Goal: Check status: Check status

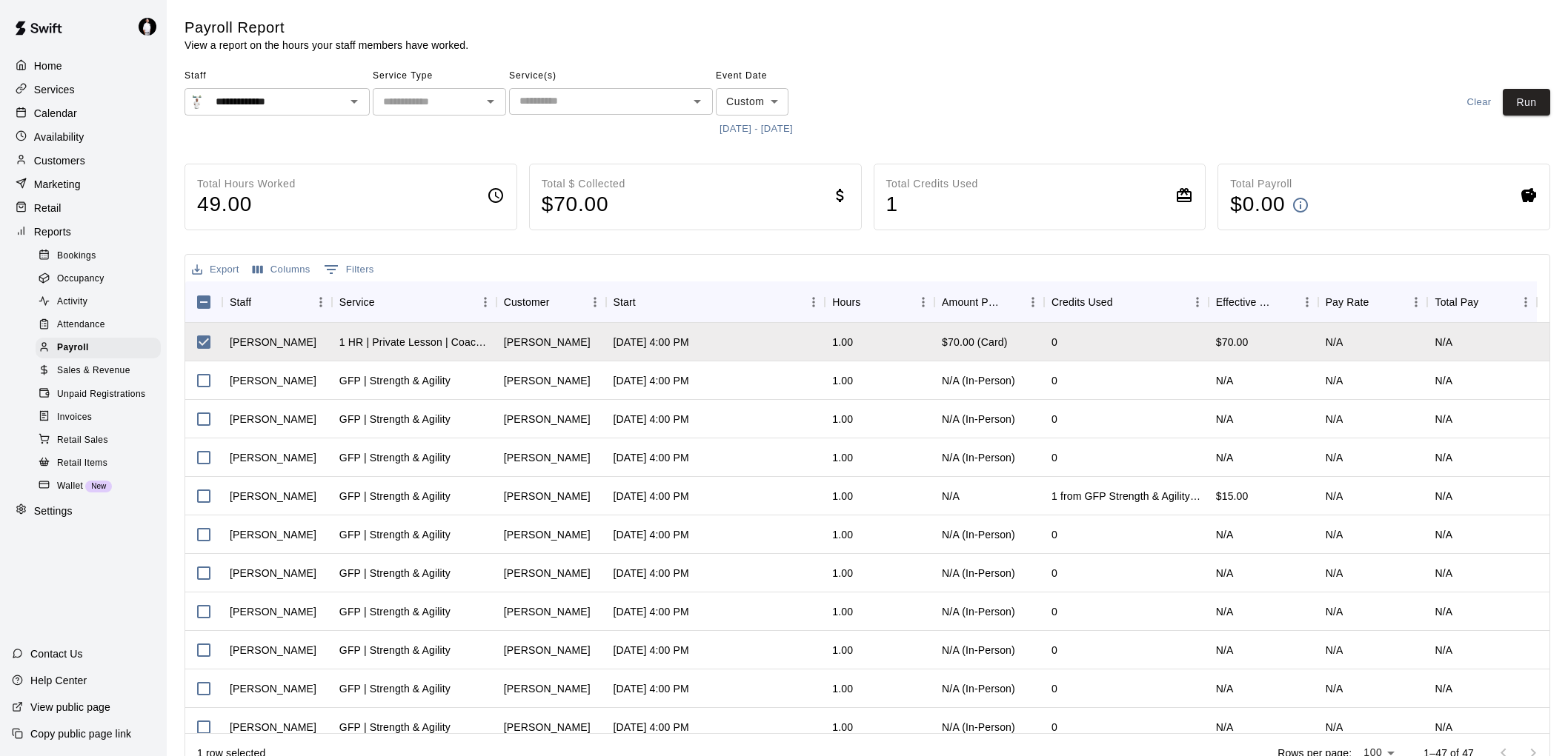
scroll to position [23, 0]
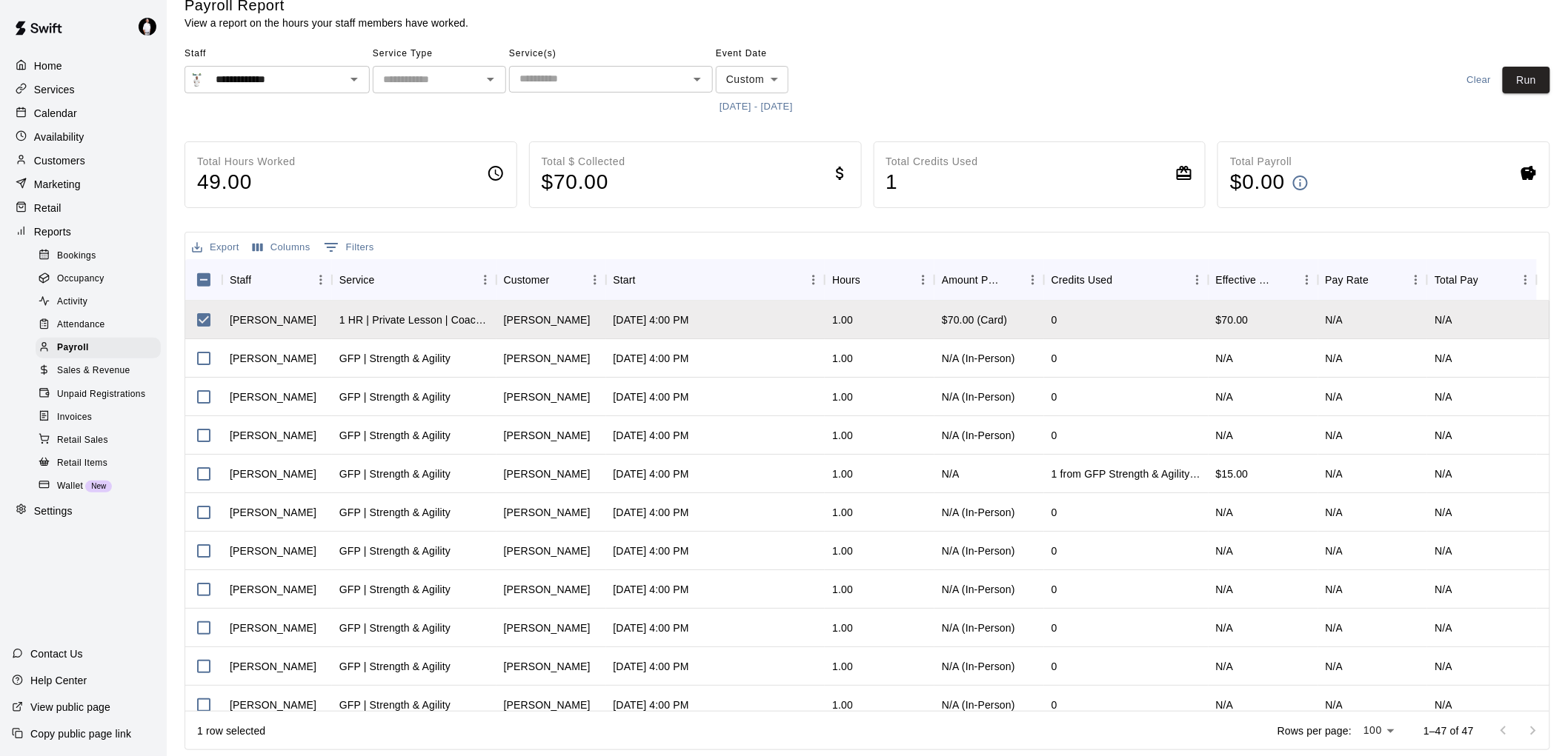
click at [433, 172] on div "Total Hours Worked 49.00" at bounding box center [351, 175] width 333 height 67
click at [55, 239] on p "Reports" at bounding box center [53, 231] width 37 height 15
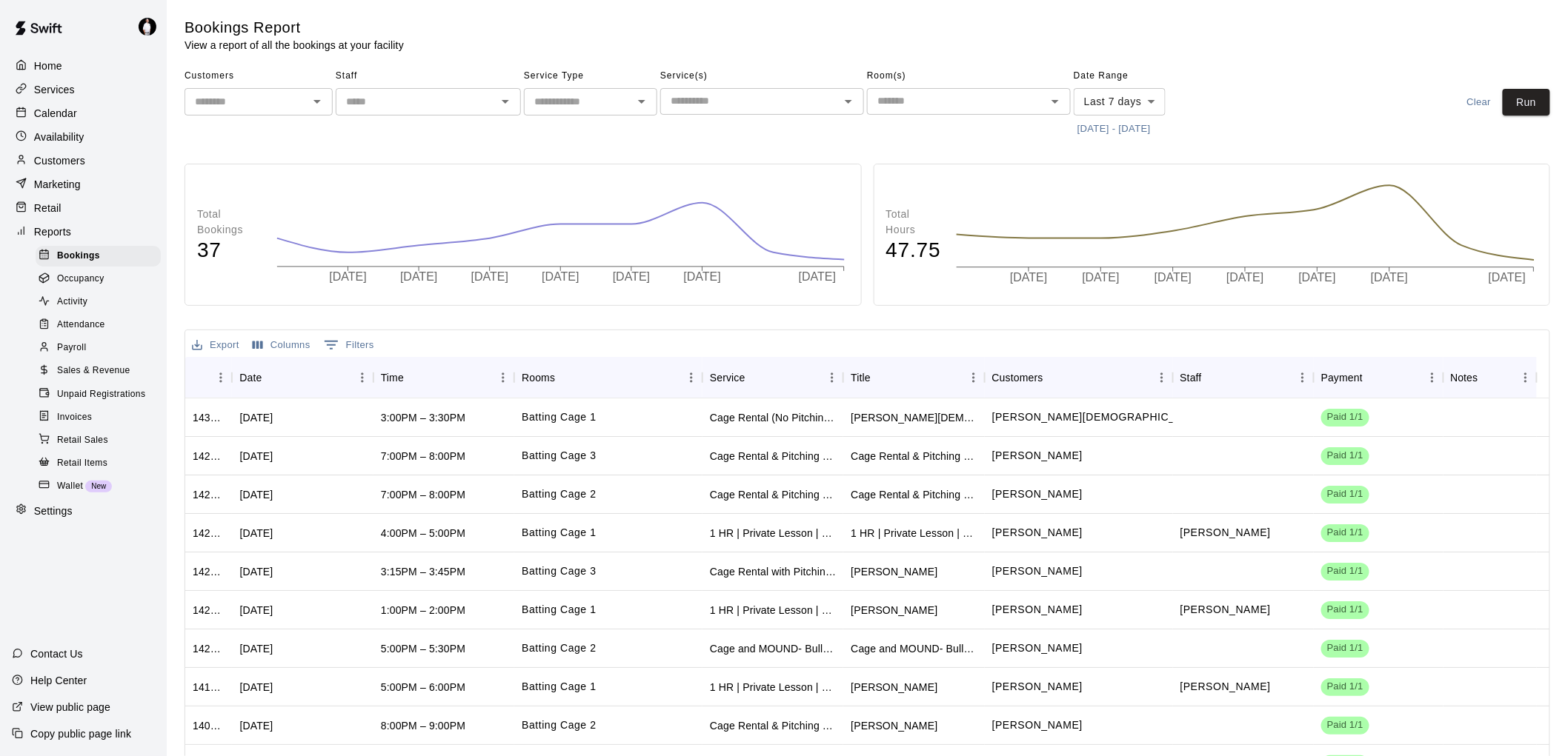
click at [72, 355] on span "Payroll" at bounding box center [71, 347] width 29 height 15
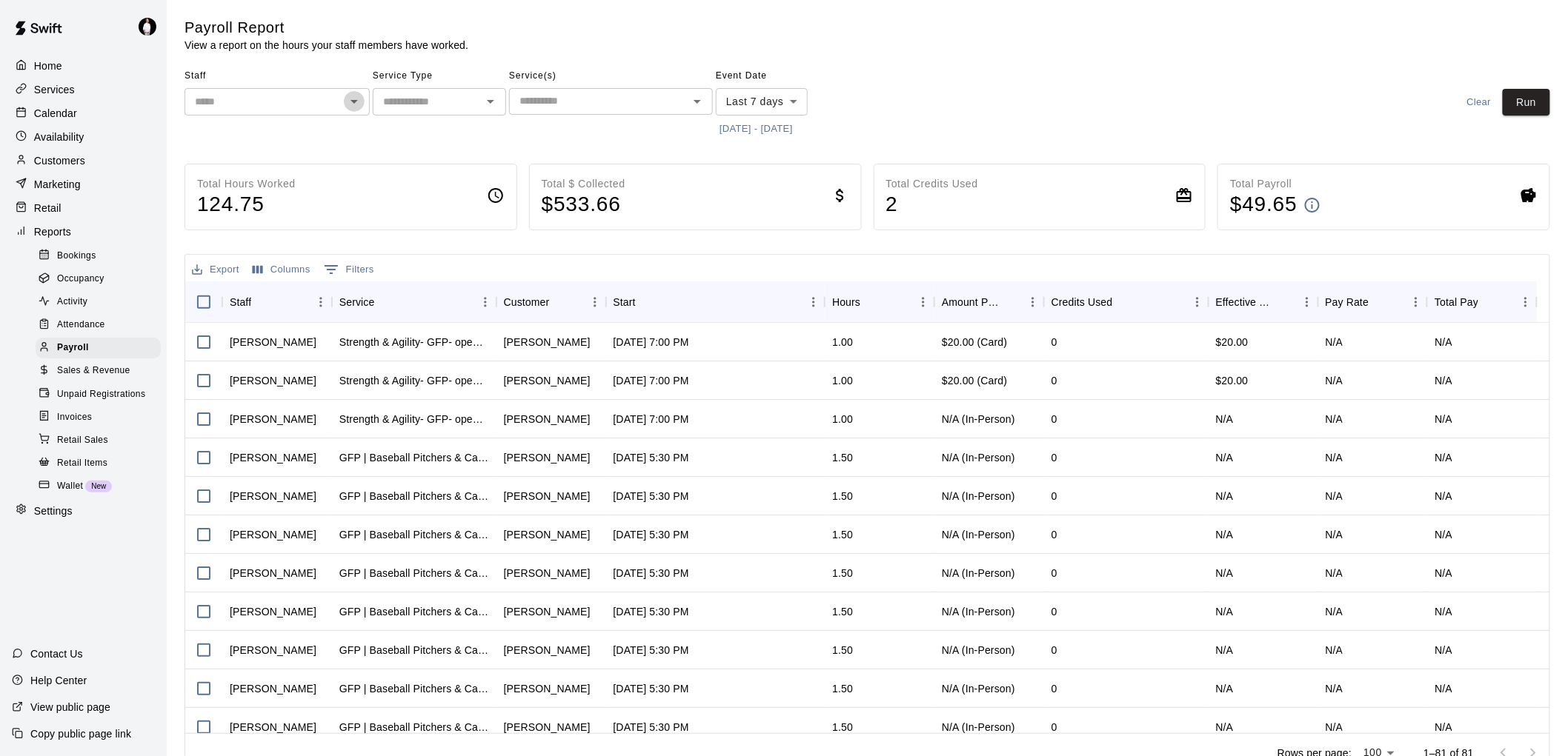
click at [353, 100] on icon "Open" at bounding box center [355, 102] width 8 height 4
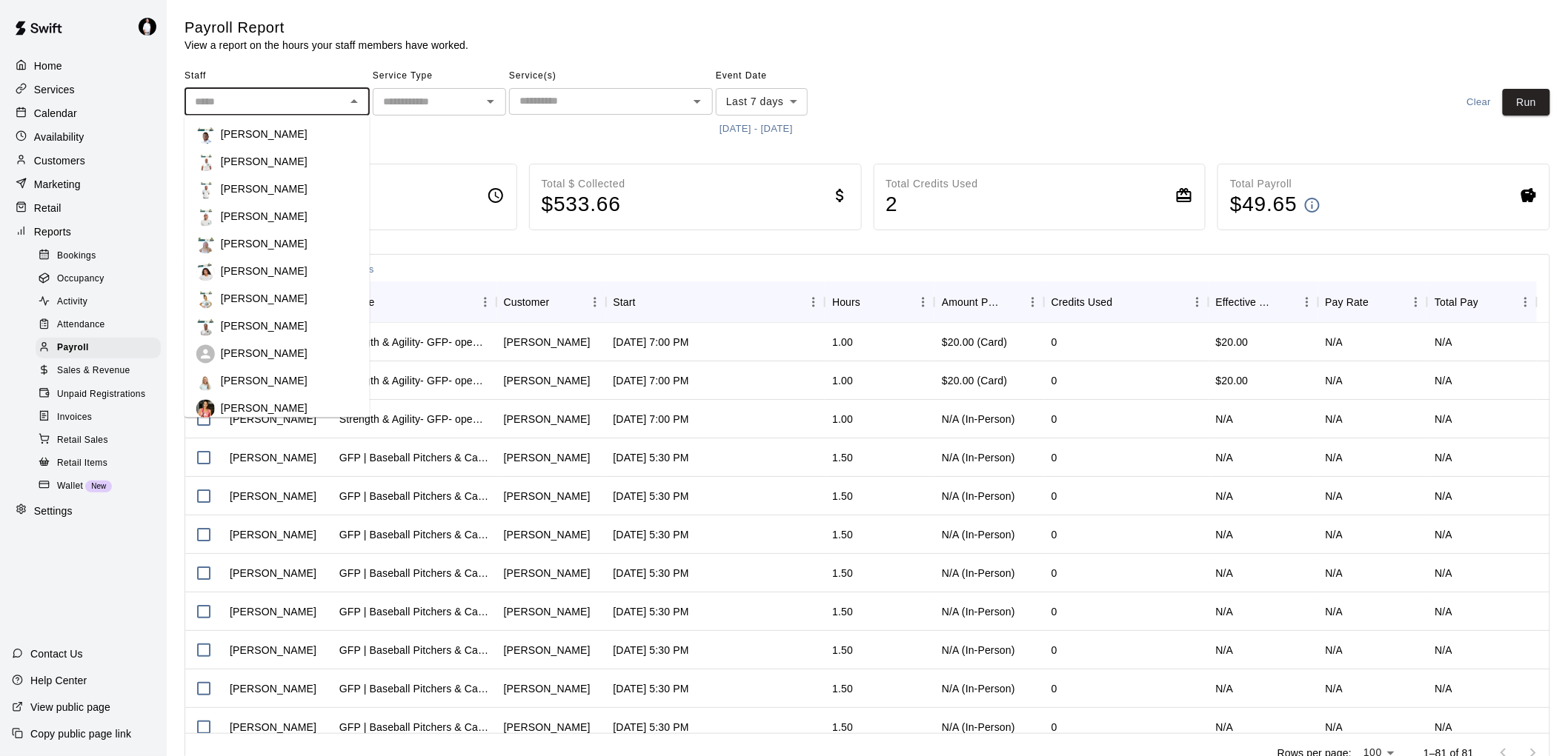
click at [277, 265] on div "[PERSON_NAME]" at bounding box center [289, 272] width 137 height 15
type input "**********"
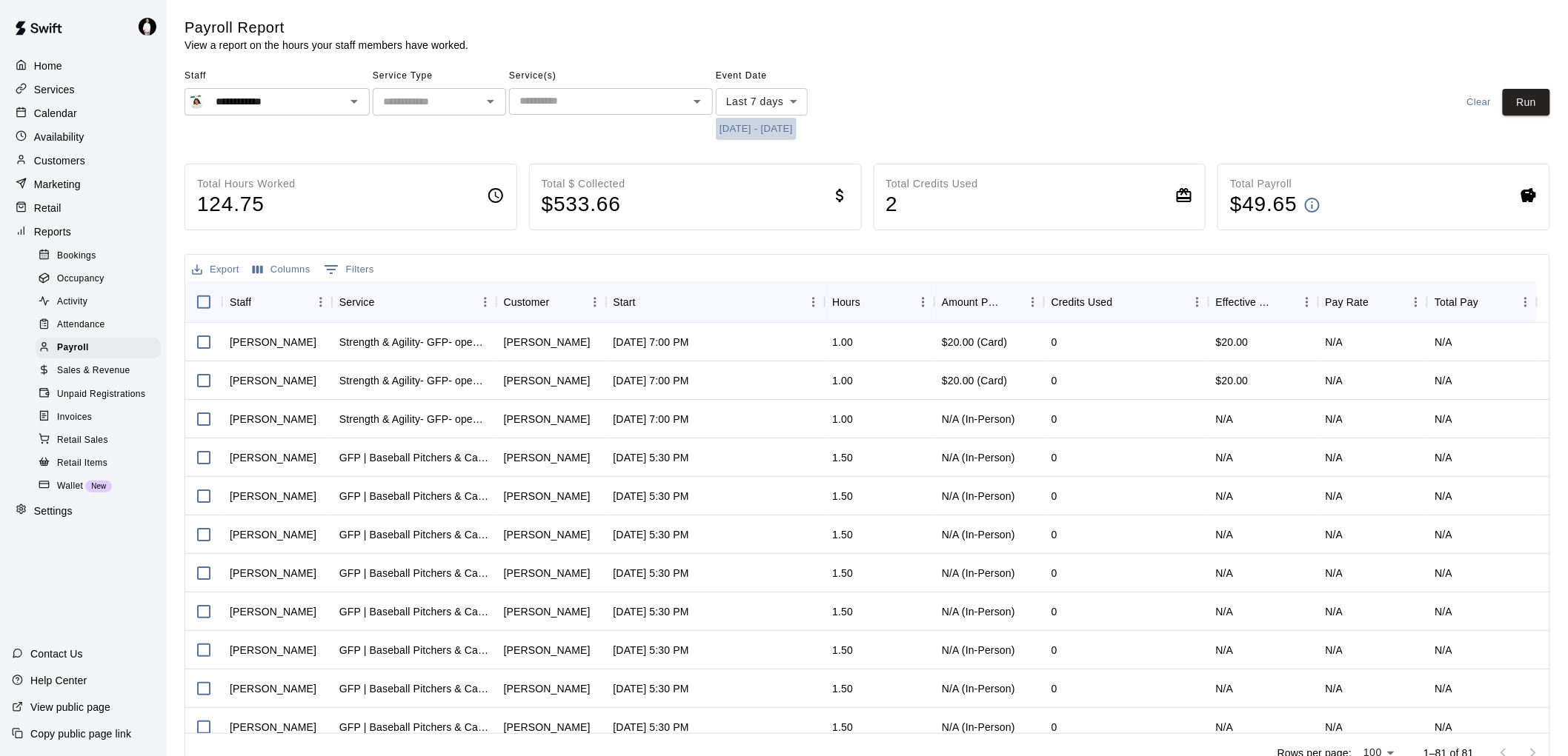
click at [749, 124] on button "[DATE] - [DATE]" at bounding box center [756, 129] width 81 height 23
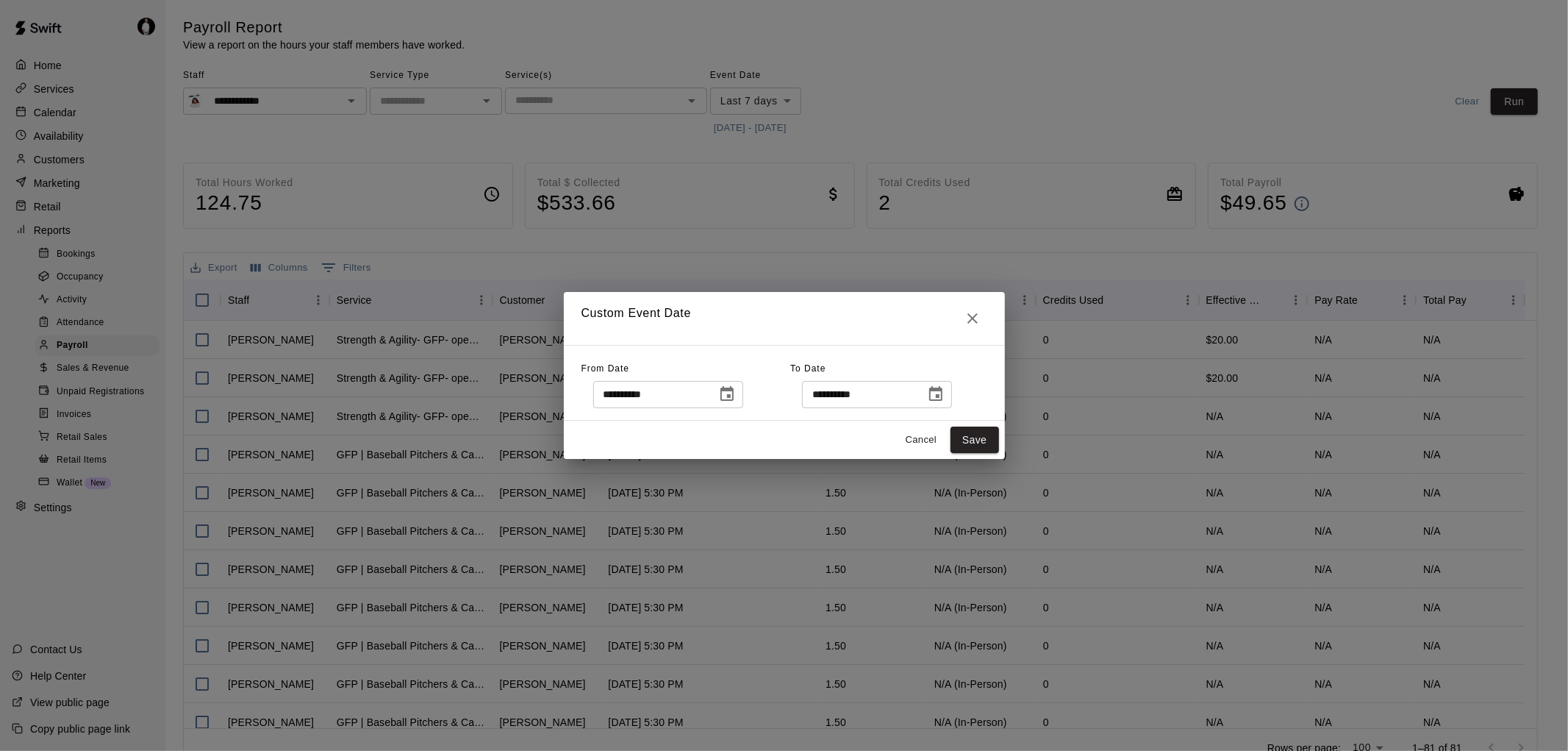
click at [734, 394] on icon "Choose date, selected date is Sep 11, 2025" at bounding box center [727, 393] width 14 height 15
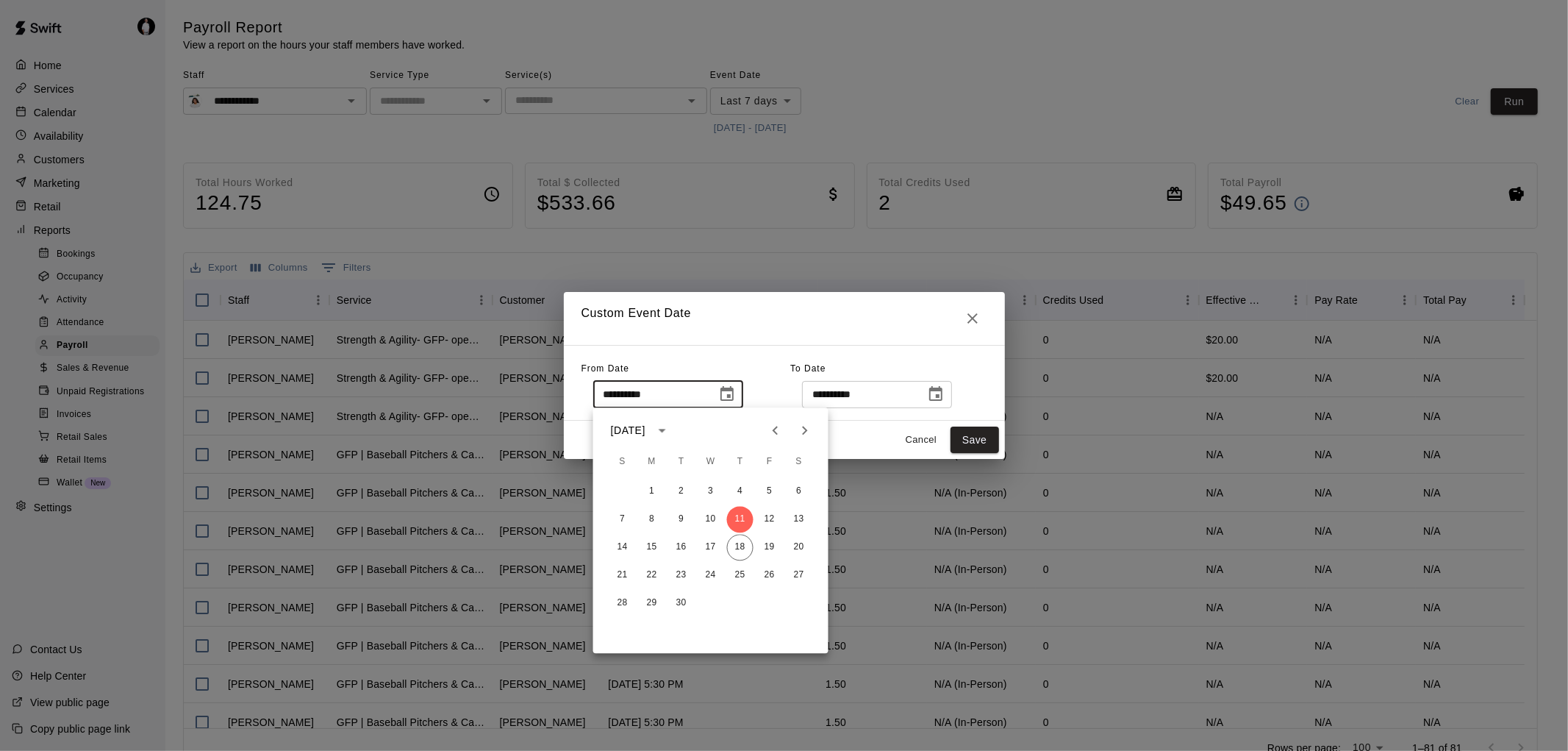
click at [776, 429] on icon "Previous month" at bounding box center [776, 430] width 18 height 18
click at [776, 429] on icon "Previous month" at bounding box center [775, 430] width 5 height 9
click at [712, 598] on button "30" at bounding box center [711, 602] width 26 height 26
type input "**********"
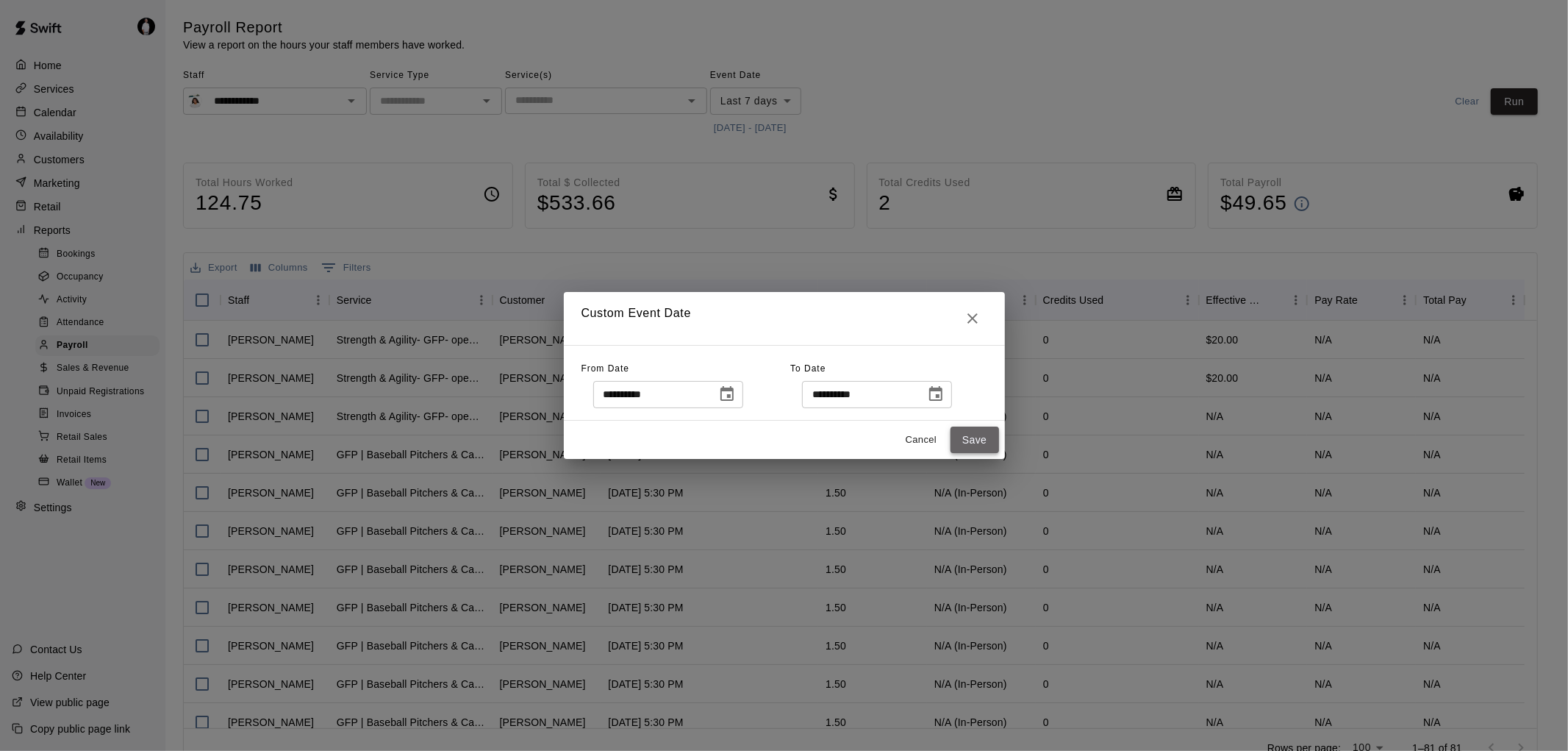
click at [975, 436] on button "Save" at bounding box center [976, 440] width 49 height 27
type input "******"
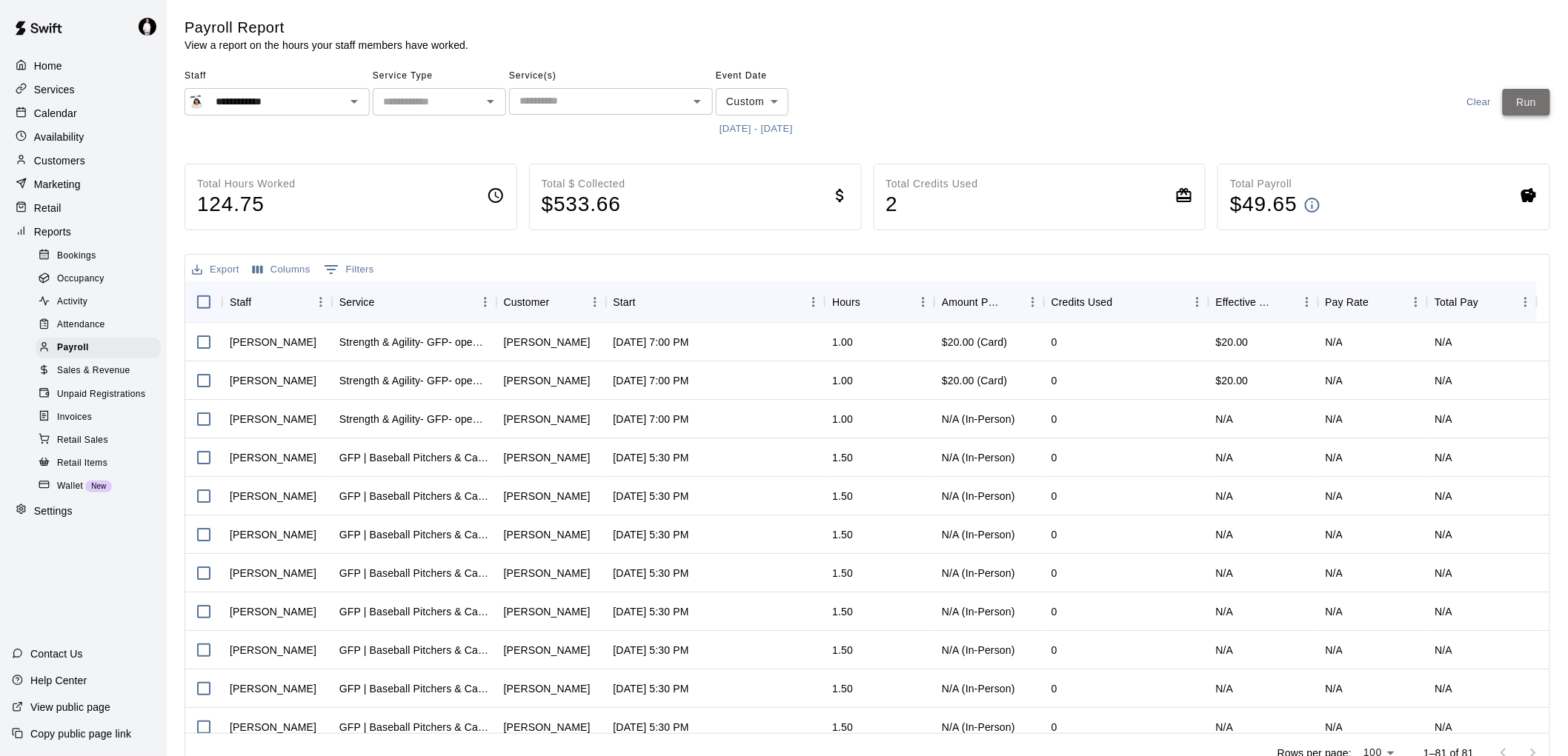
click at [1514, 104] on button "Run" at bounding box center [1527, 102] width 47 height 28
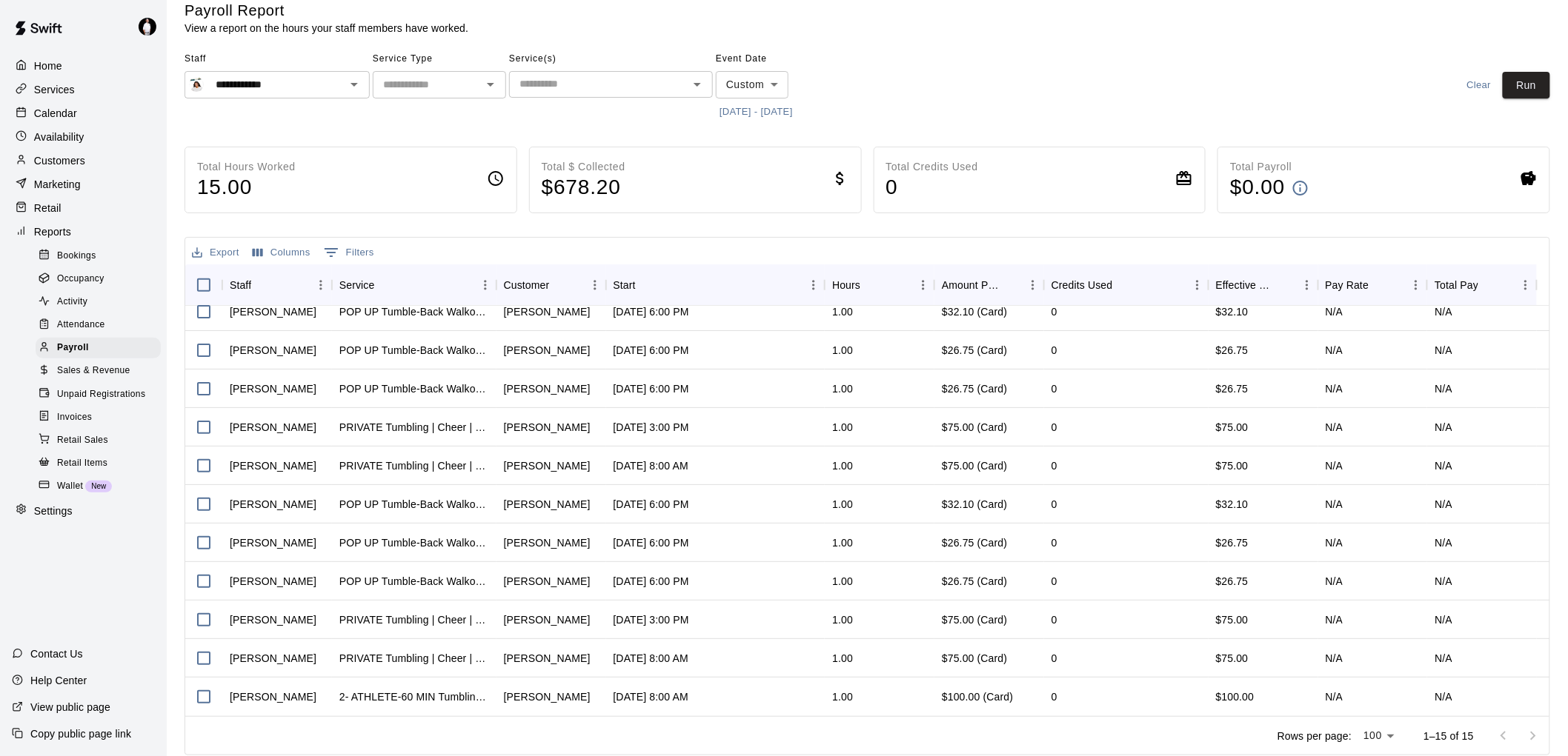
scroll to position [23, 0]
